Goal: Subscribe to service/newsletter

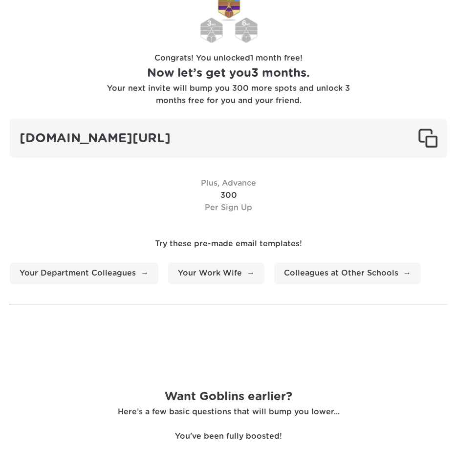
scroll to position [346, 0]
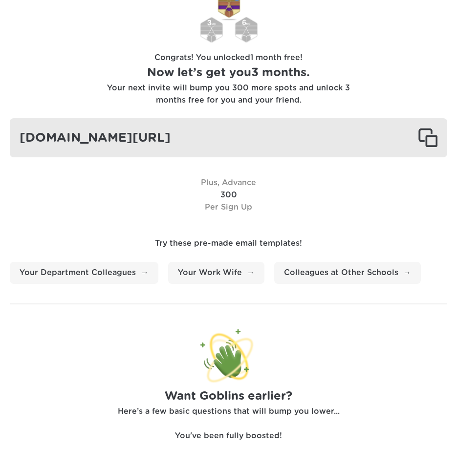
click at [424, 138] on div at bounding box center [428, 138] width 20 height 20
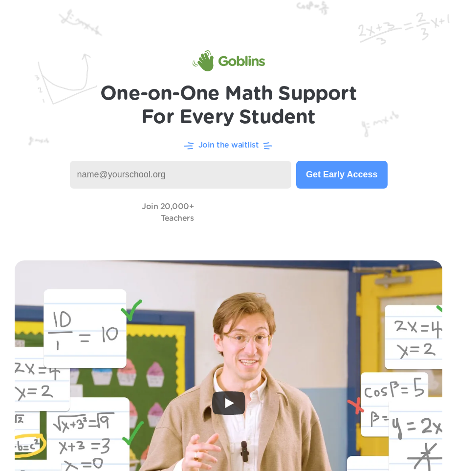
click at [166, 173] on input at bounding box center [181, 175] width 222 height 28
type input "[EMAIL_ADDRESS][DOMAIN_NAME]"
click at [323, 175] on button "Get Early Access" at bounding box center [341, 175] width 91 height 28
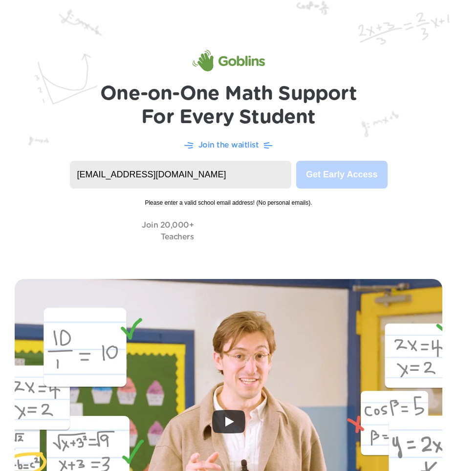
drag, startPoint x: 160, startPoint y: 172, endPoint x: 38, endPoint y: 164, distance: 122.5
click at [38, 164] on header "One-on-One Math Support For Every Student Join the waitlist [EMAIL_ADDRESS][DOM…" at bounding box center [228, 132] width 457 height 265
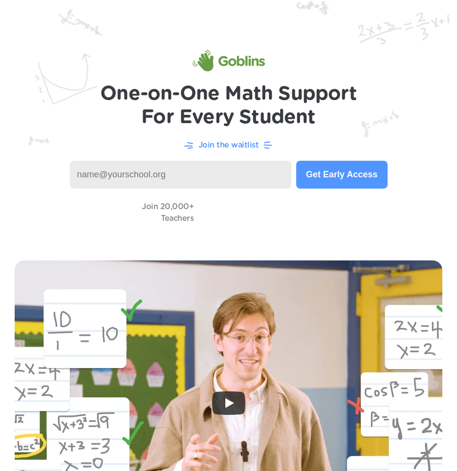
click at [134, 175] on input at bounding box center [181, 175] width 222 height 28
type input "kovalikl@hasdk12.org"
click at [334, 171] on button "Get Early Access" at bounding box center [341, 175] width 91 height 28
